Goal: Transaction & Acquisition: Obtain resource

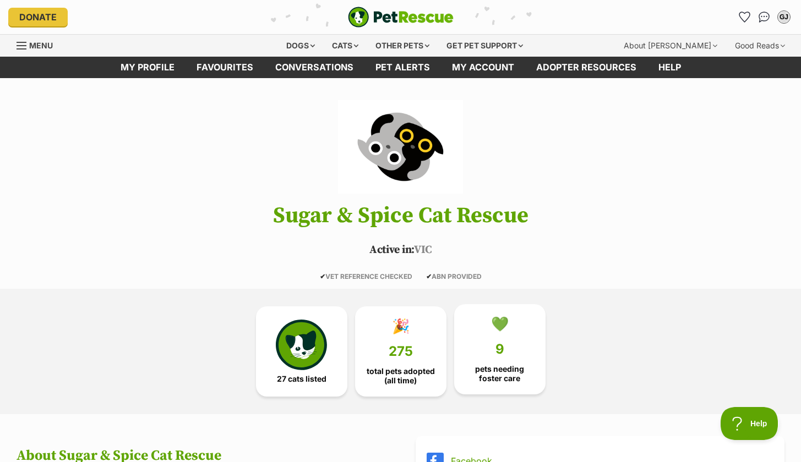
click at [515, 324] on link "💚 9 pets needing foster care" at bounding box center [499, 349] width 91 height 90
click at [406, 66] on link "Pet alerts" at bounding box center [402, 67] width 77 height 21
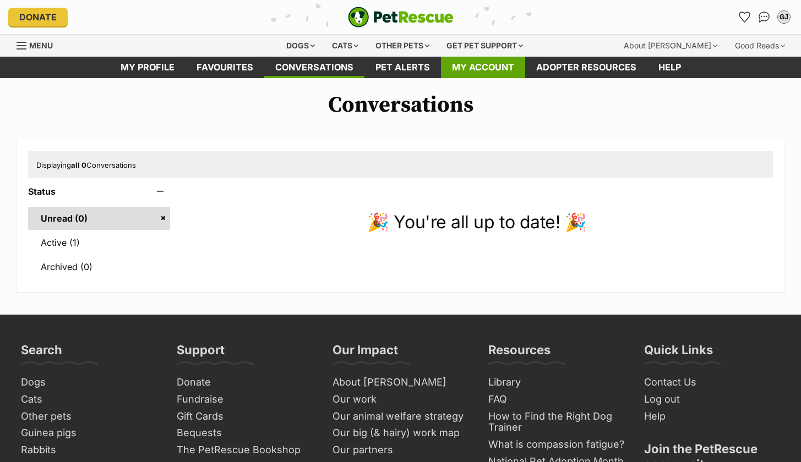
click at [512, 75] on link "My account" at bounding box center [483, 67] width 84 height 21
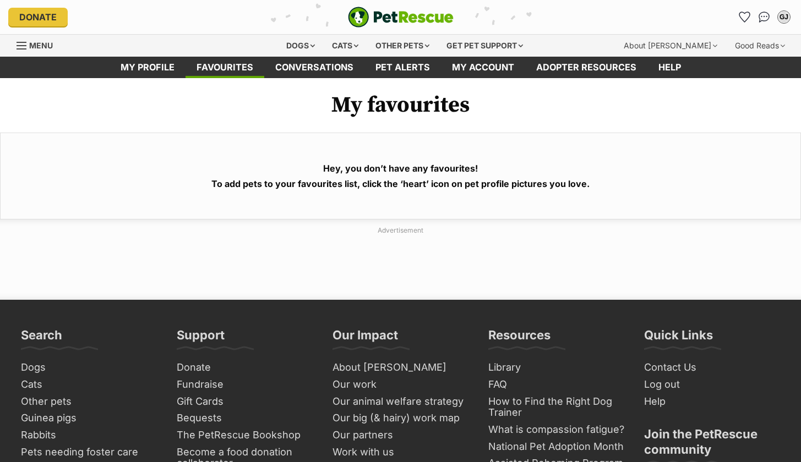
click at [138, 73] on link "My profile" at bounding box center [148, 67] width 76 height 21
